Goal: Communication & Community: Participate in discussion

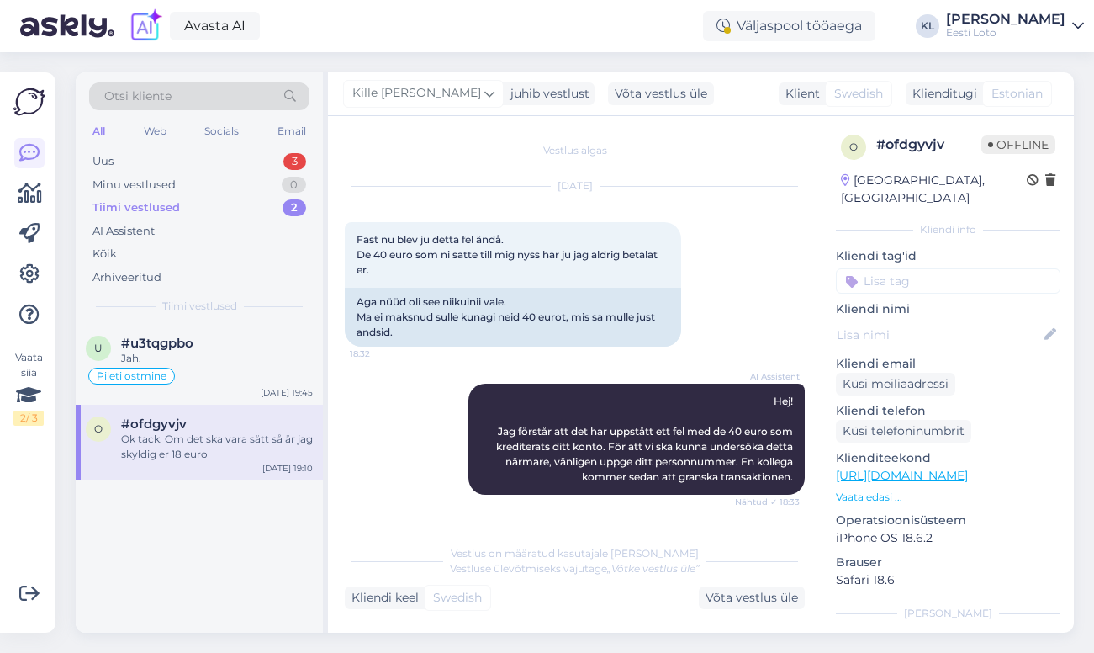
scroll to position [532, 0]
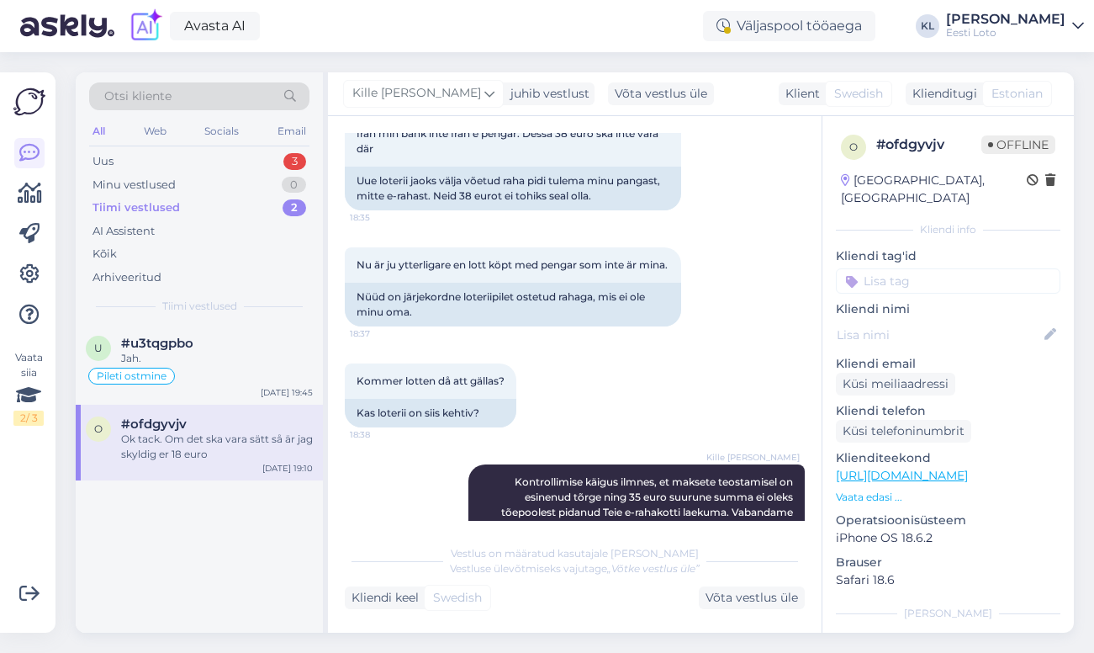
click at [76, 29] on img at bounding box center [67, 26] width 94 height 52
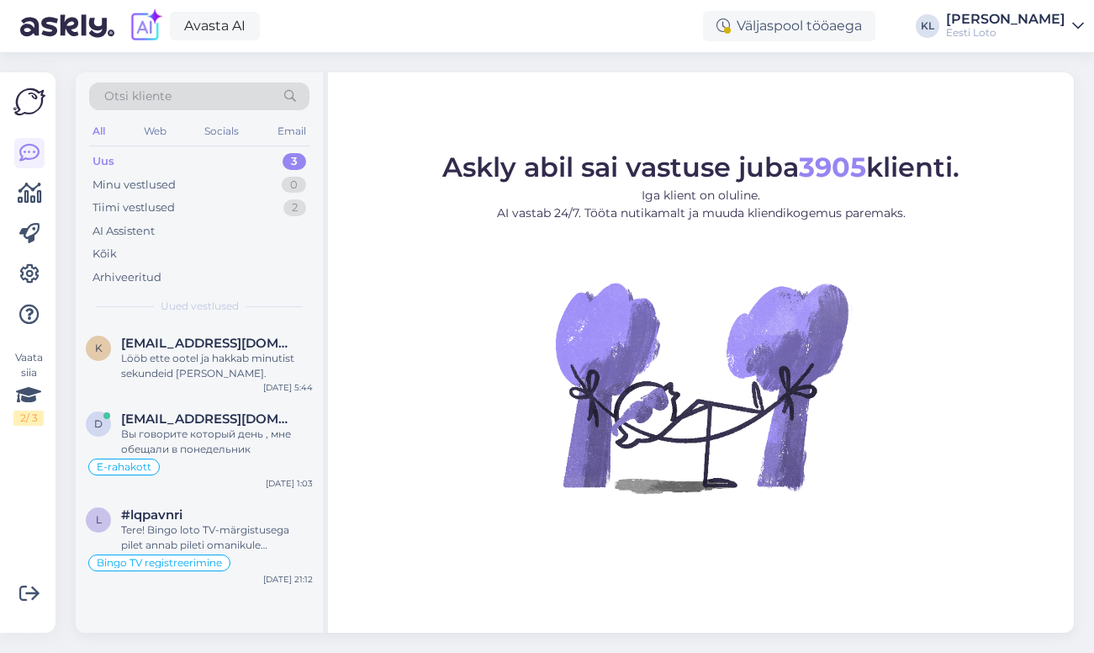
click at [84, 19] on img at bounding box center [67, 26] width 94 height 52
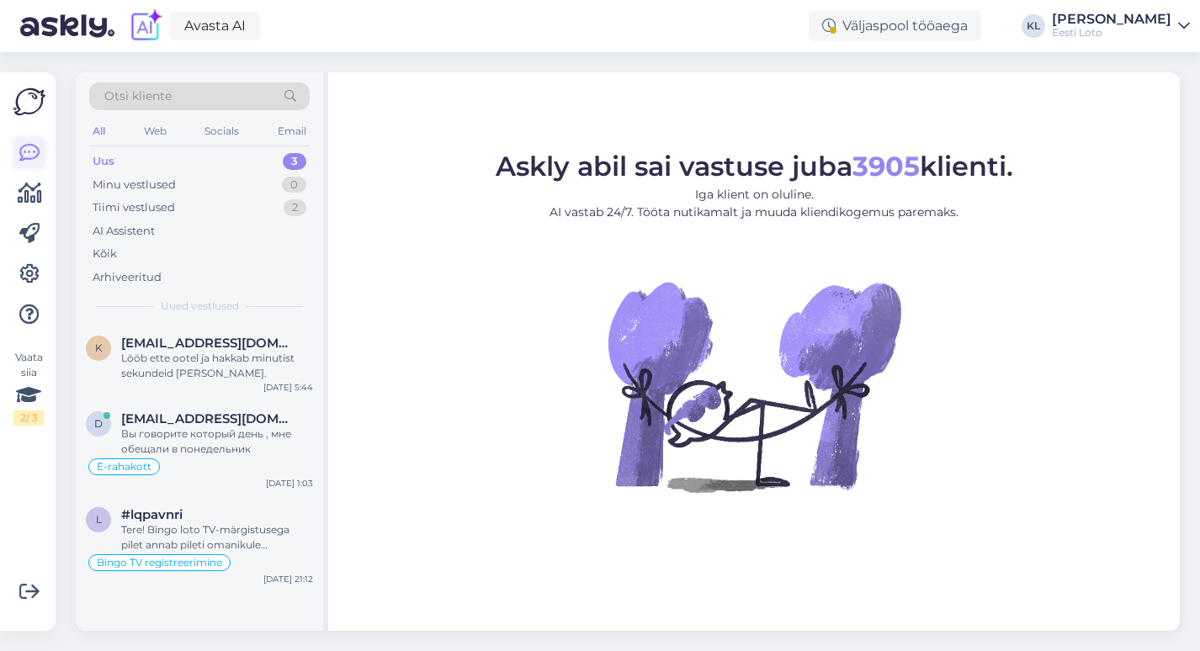
click at [31, 154] on icon at bounding box center [29, 153] width 20 height 20
click at [25, 147] on icon at bounding box center [29, 153] width 20 height 20
click at [178, 200] on div "Tiimi vestlused 2" at bounding box center [199, 208] width 220 height 24
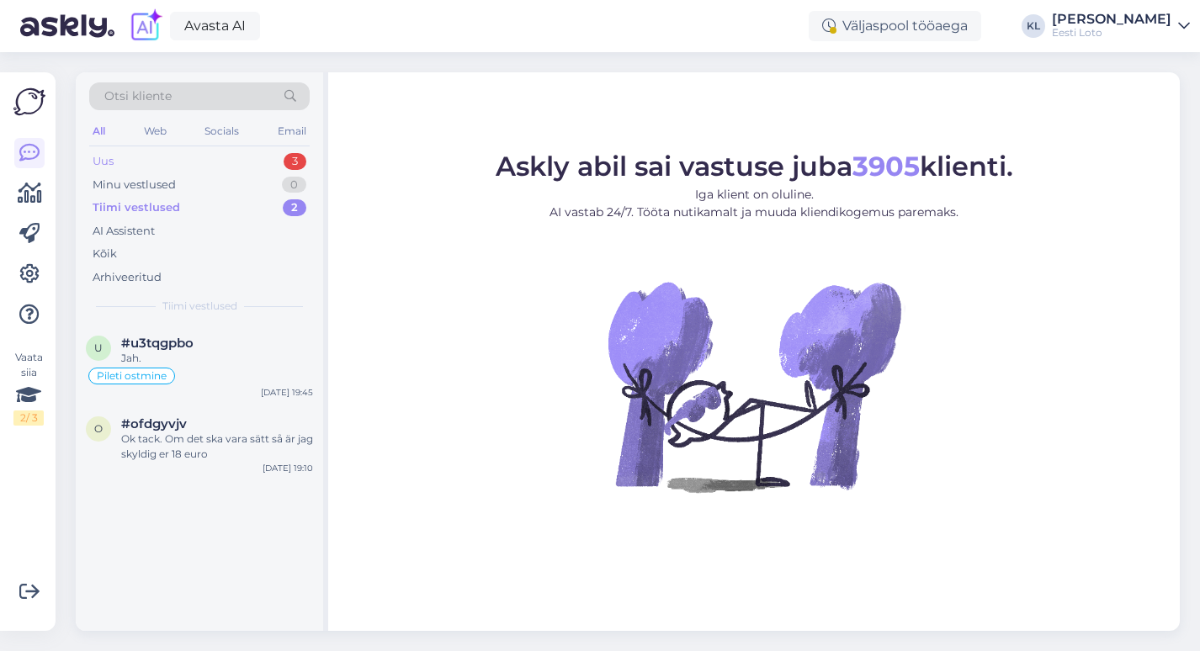
click at [225, 157] on div "Uus 3" at bounding box center [199, 162] width 220 height 24
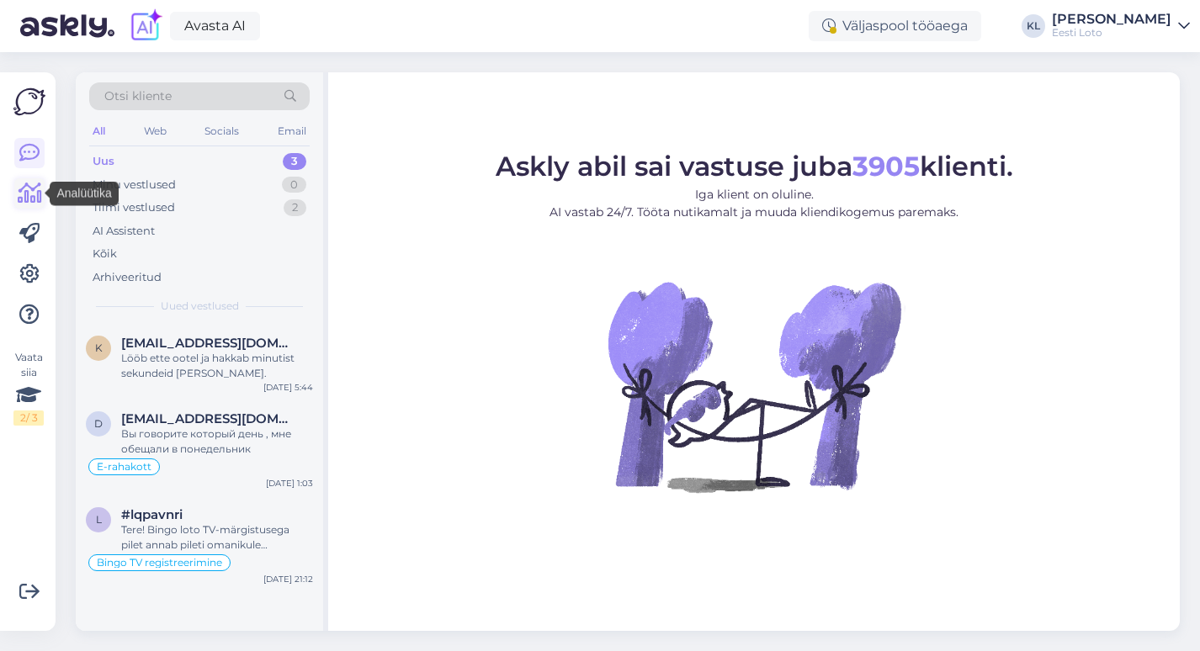
click at [39, 196] on icon at bounding box center [30, 193] width 24 height 20
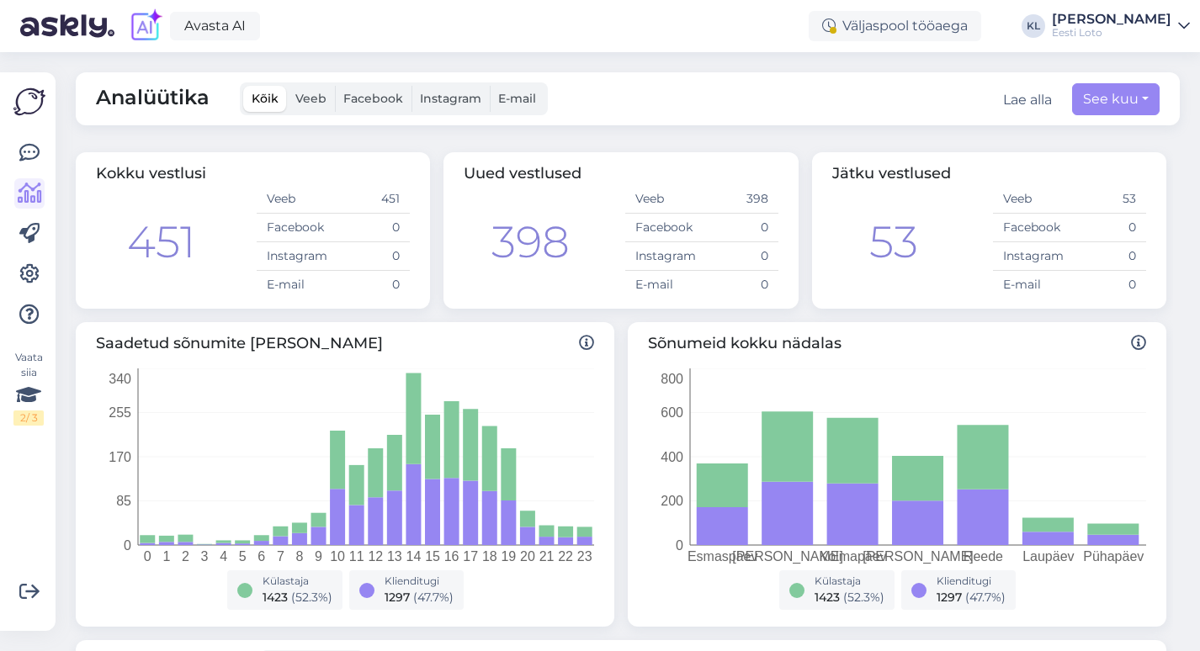
click at [527, 97] on span "E-mail" at bounding box center [517, 98] width 38 height 15
click at [490, 86] on input "E-mail" at bounding box center [490, 86] width 0 height 0
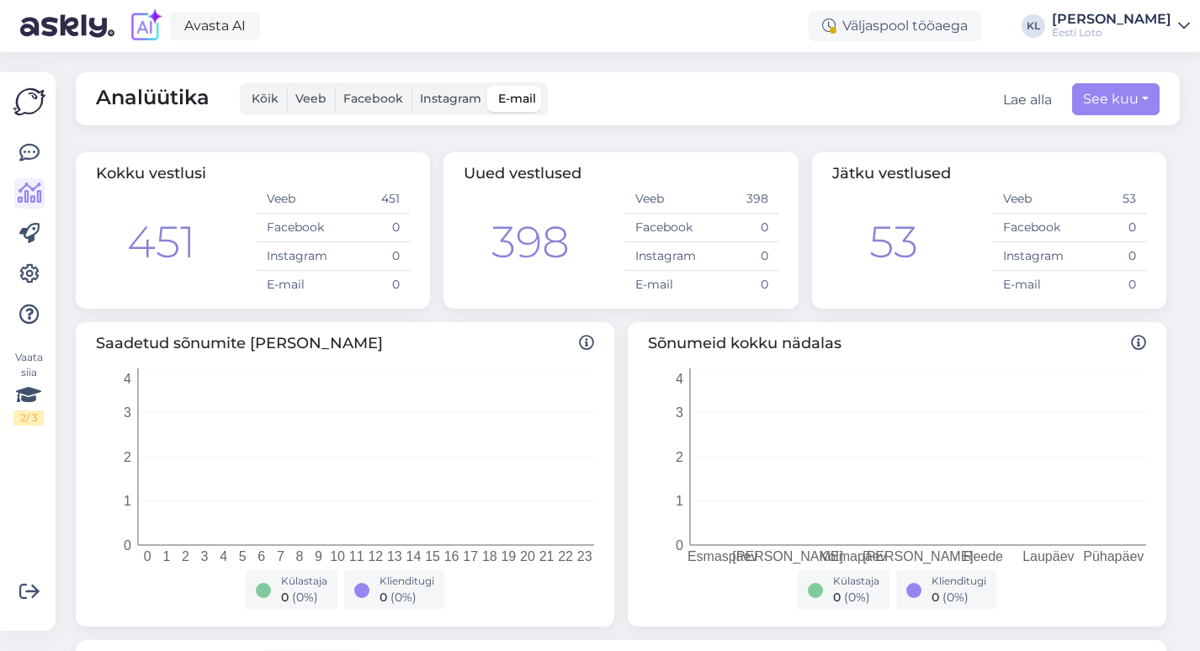
click at [252, 95] on span "Kõik" at bounding box center [265, 98] width 27 height 15
click at [243, 86] on input "Kõik" at bounding box center [243, 86] width 0 height 0
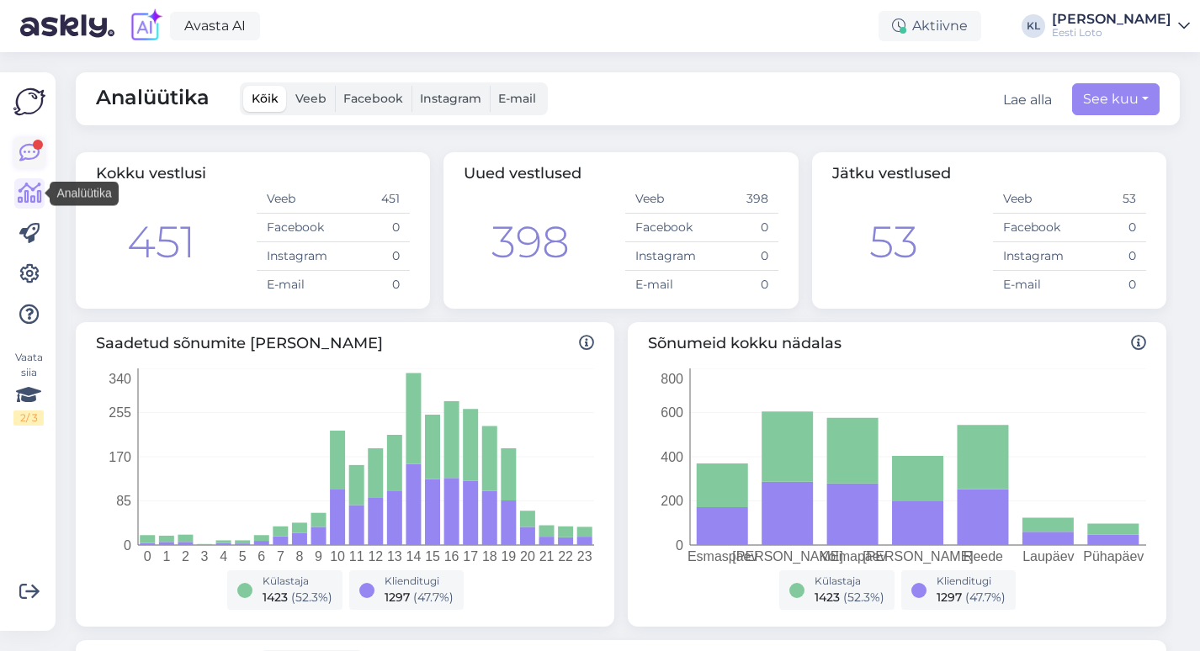
click at [31, 151] on icon at bounding box center [29, 153] width 20 height 20
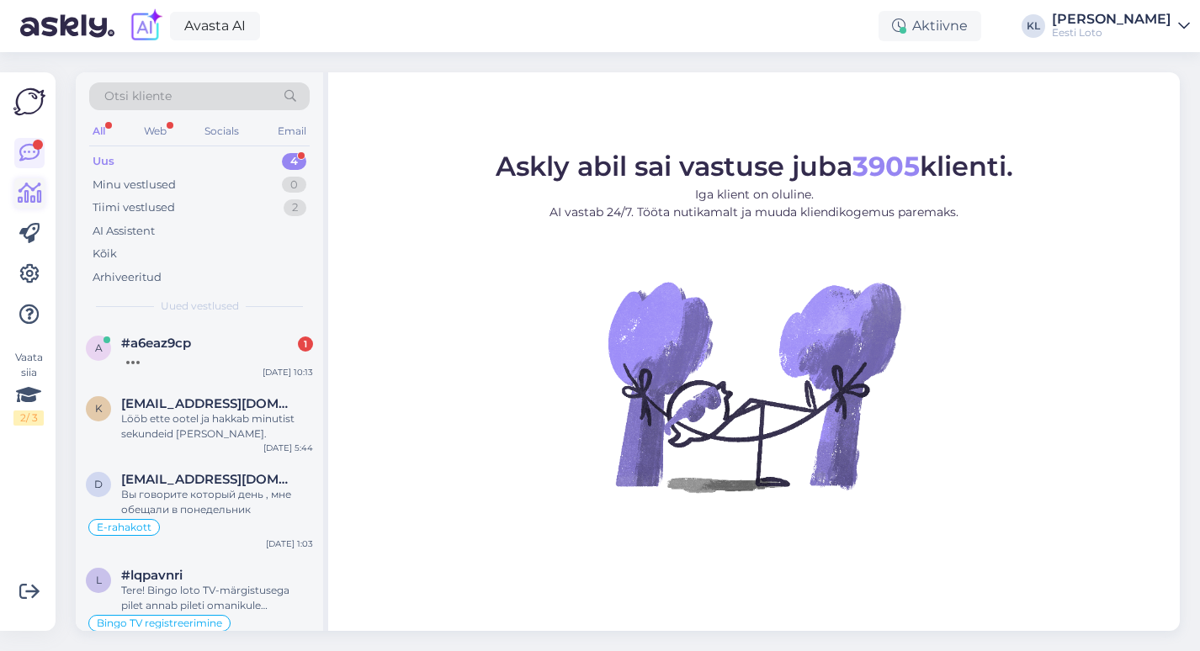
click at [42, 199] on link at bounding box center [29, 193] width 30 height 30
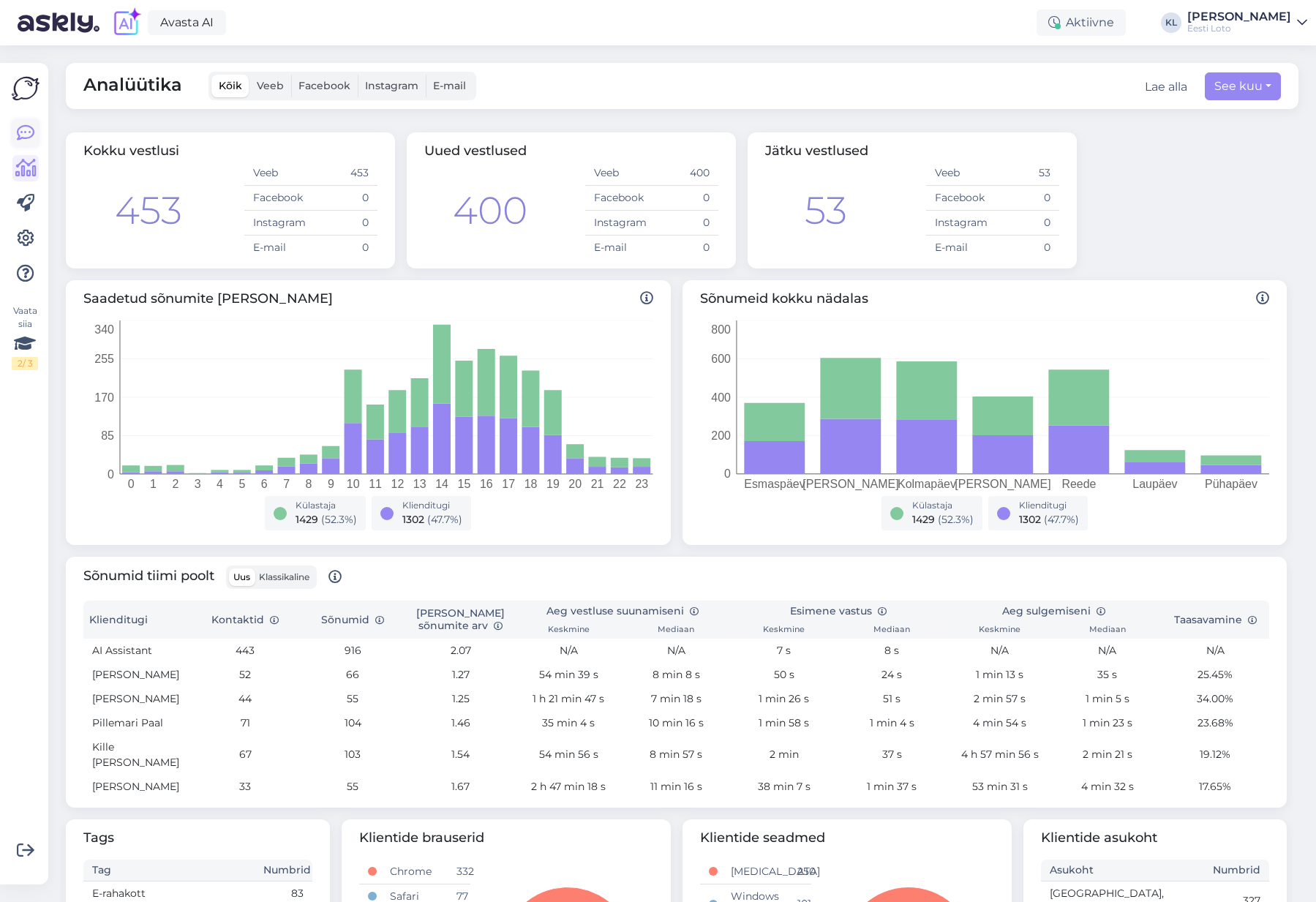
click at [23, 124] on link at bounding box center [25, 133] width 26 height 26
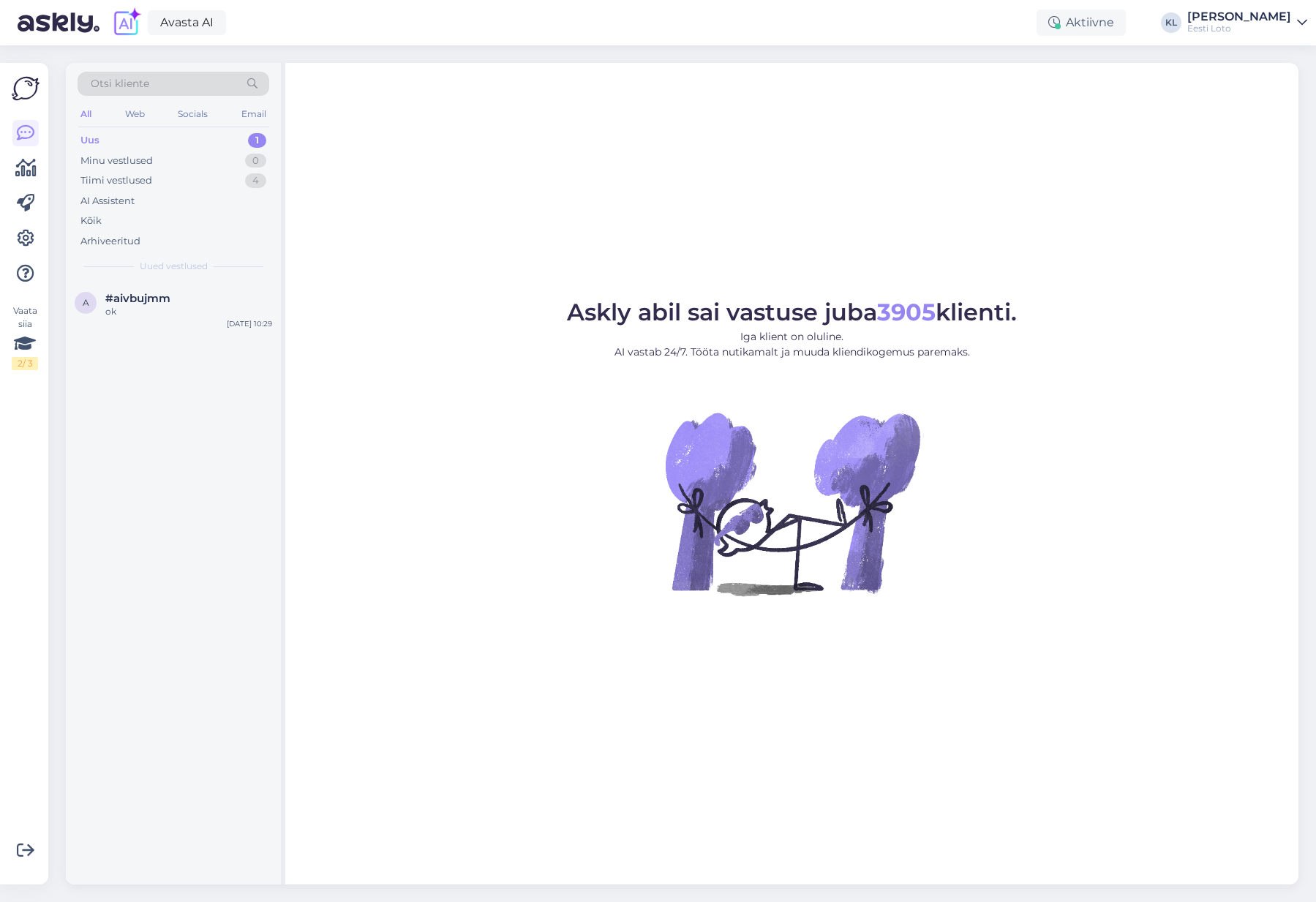
click at [159, 138] on div "Uus 1" at bounding box center [173, 141] width 191 height 21
click at [164, 308] on div "ok" at bounding box center [189, 311] width 167 height 13
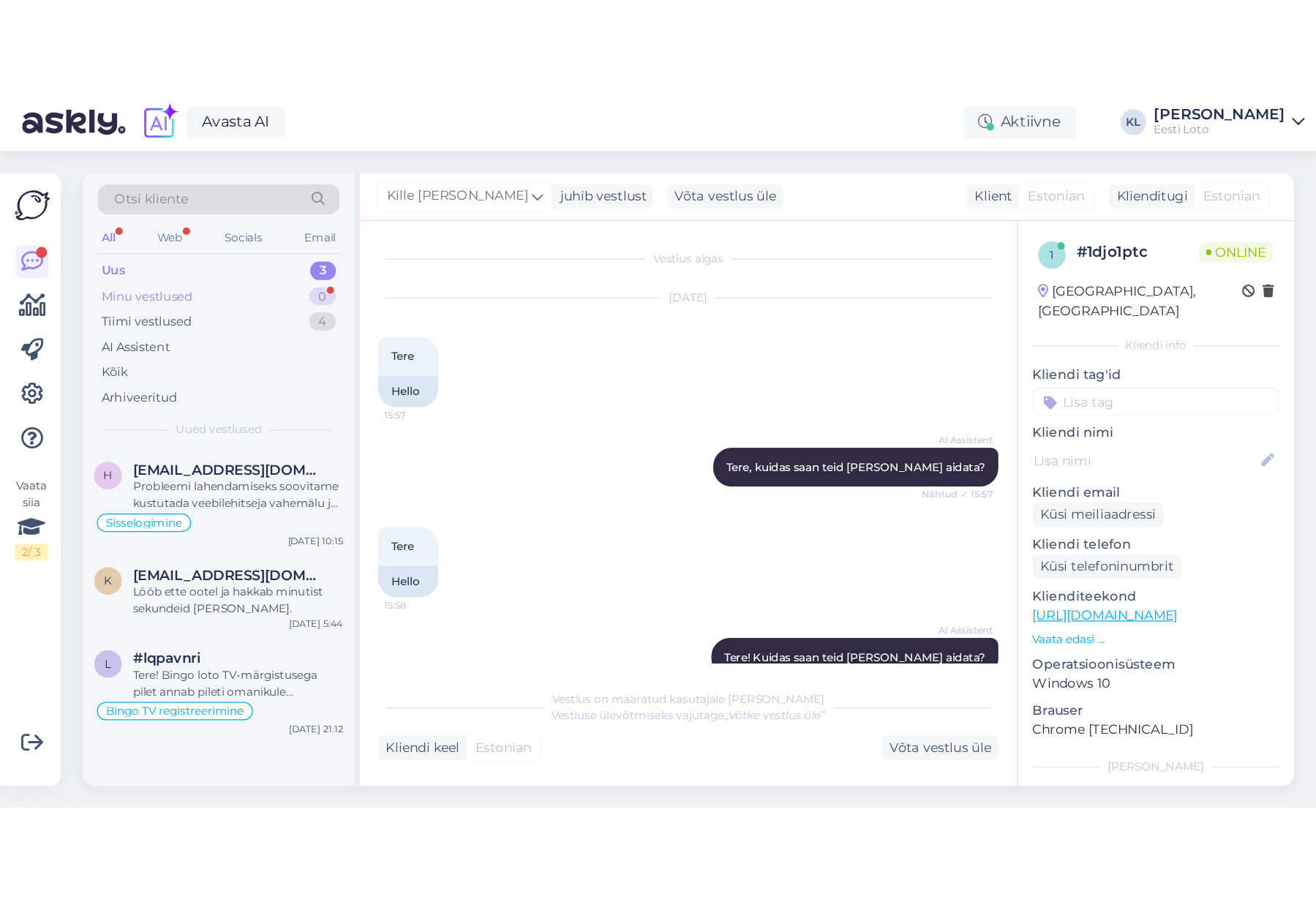
scroll to position [737, 0]
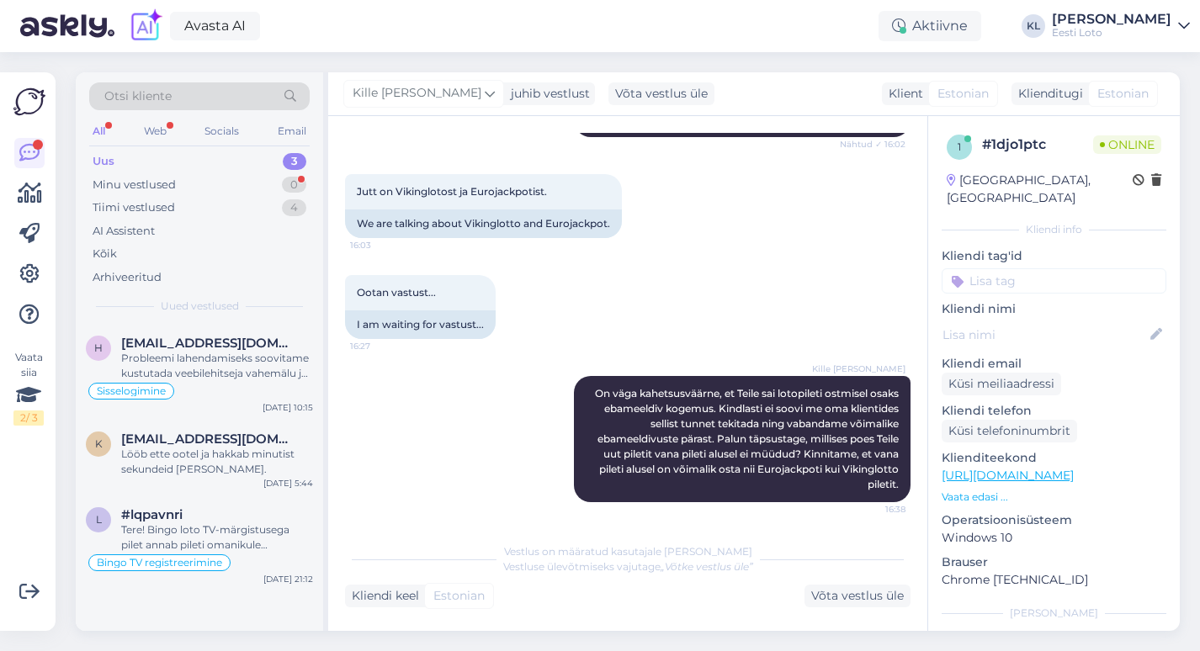
click at [257, 161] on div "Uus 3" at bounding box center [199, 162] width 220 height 24
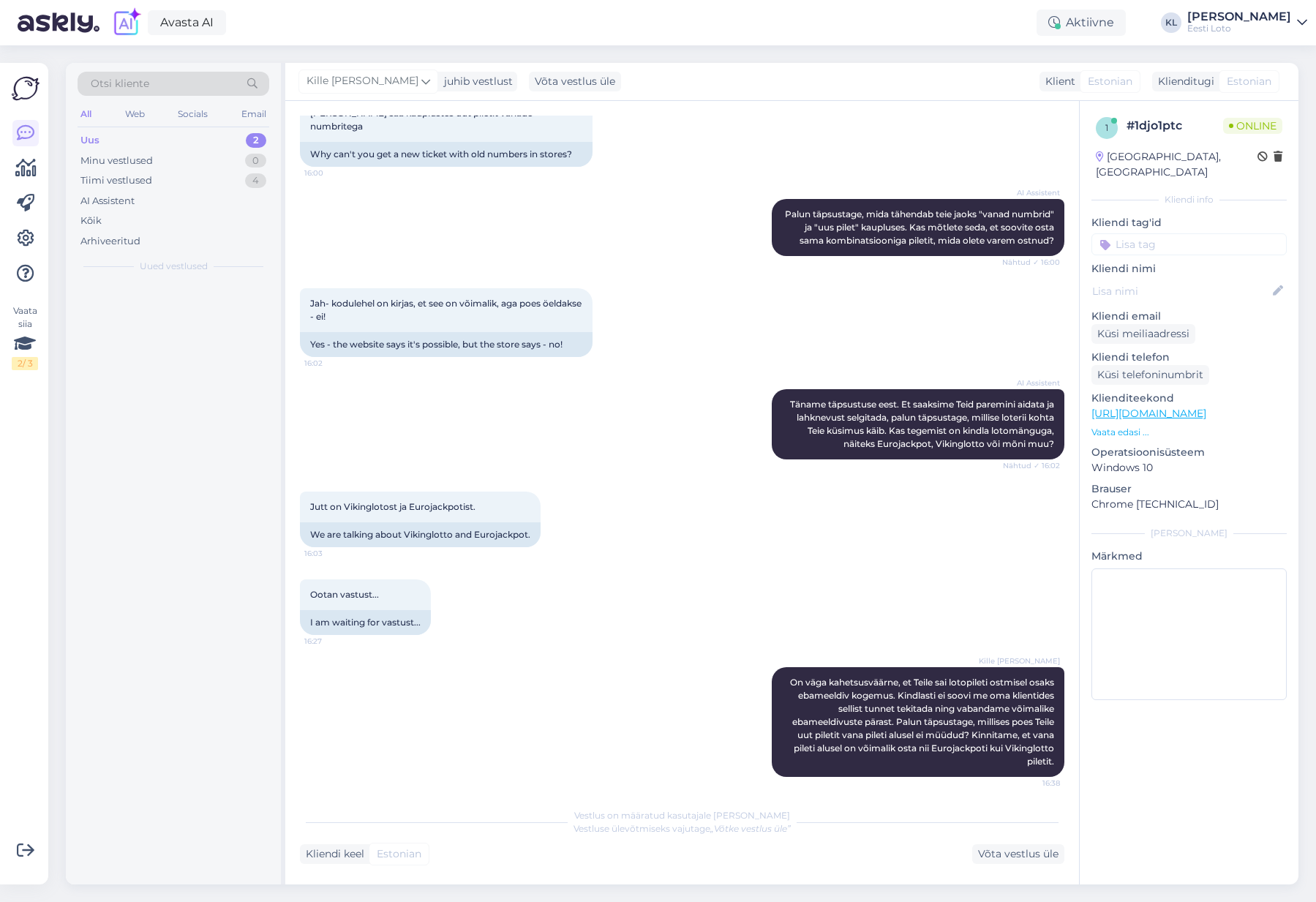
scroll to position [396, 0]
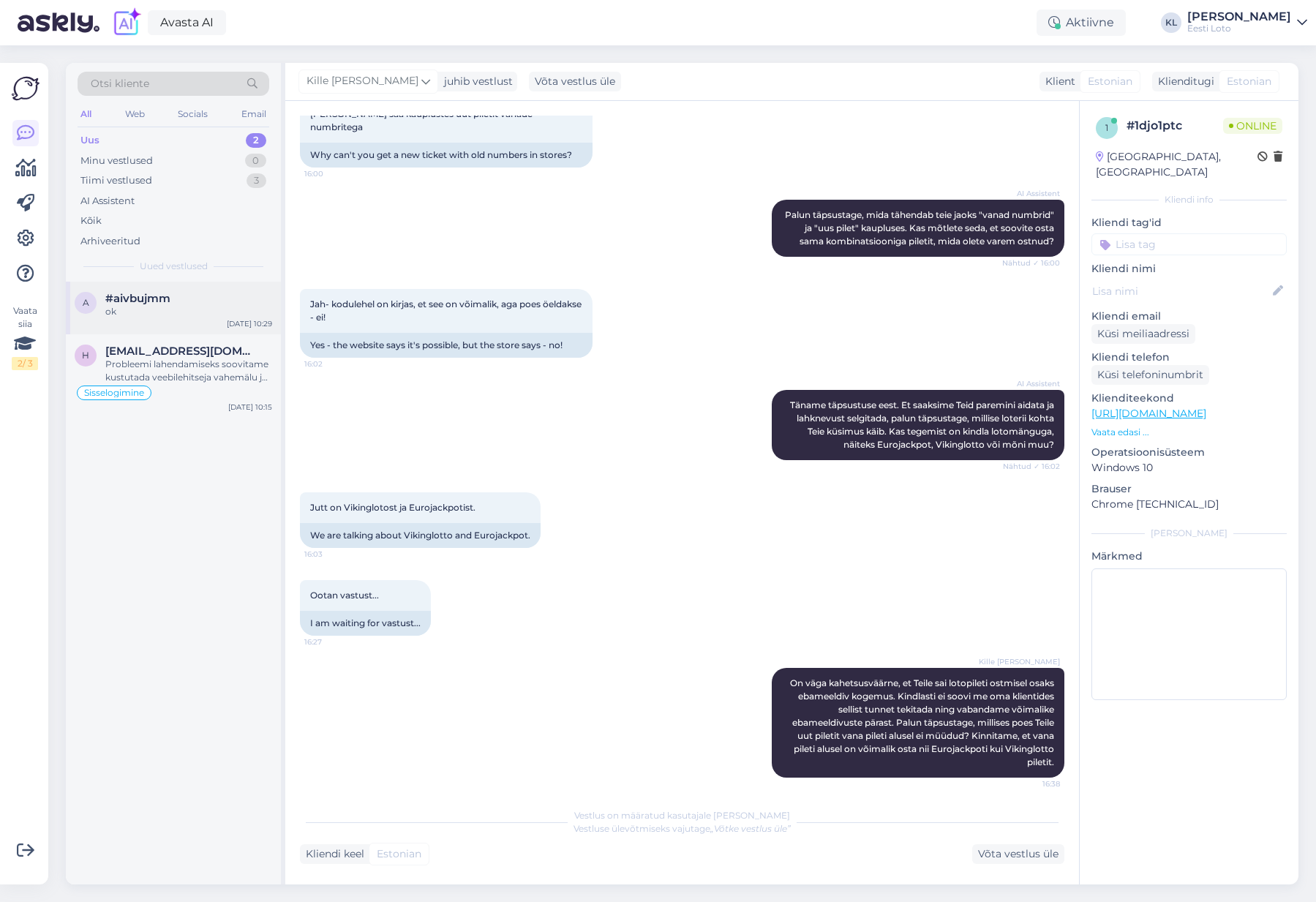
click at [189, 300] on div "#aivbujmm" at bounding box center [189, 298] width 167 height 13
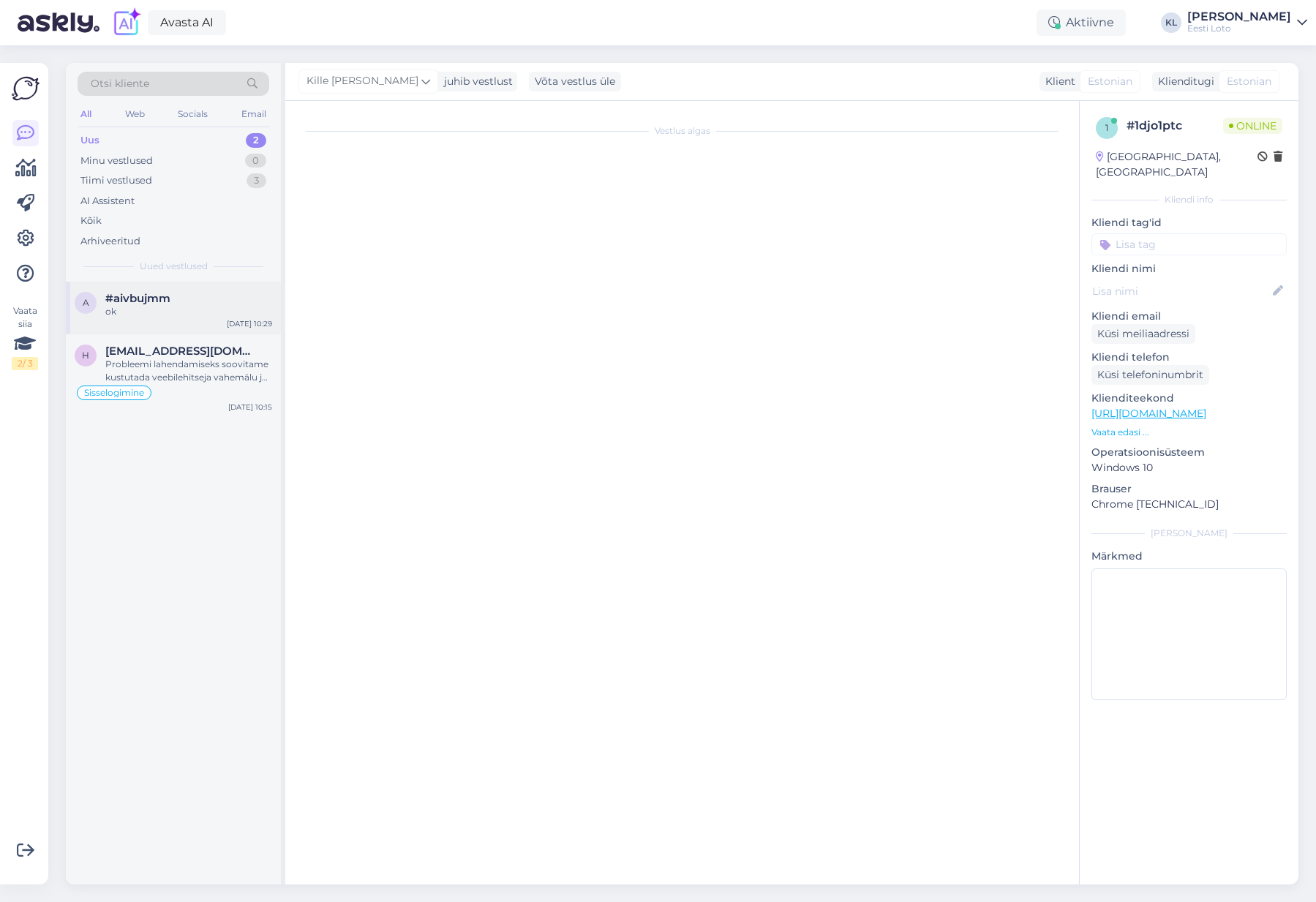
scroll to position [0, 0]
